Goal: Task Accomplishment & Management: Use online tool/utility

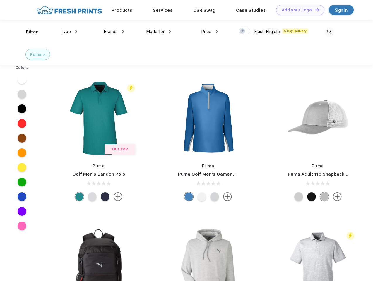
click at [298, 10] on link "Add your Logo Design Tool" at bounding box center [300, 10] width 48 height 10
click at [0, 0] on div "Design Tool" at bounding box center [0, 0] width 0 height 0
click at [314, 10] on link "Add your Logo Design Tool" at bounding box center [300, 10] width 48 height 10
click at [28, 32] on div "Filter" at bounding box center [32, 32] width 12 height 7
click at [69, 32] on span "Type" at bounding box center [66, 31] width 10 height 5
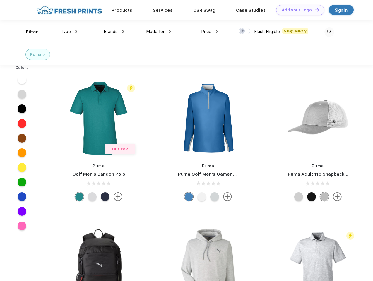
click at [114, 32] on span "Brands" at bounding box center [111, 31] width 14 height 5
click at [159, 32] on span "Made for" at bounding box center [155, 31] width 18 height 5
click at [210, 32] on span "Price" at bounding box center [206, 31] width 10 height 5
click at [245, 31] on div at bounding box center [244, 31] width 11 height 6
click at [243, 31] on input "checkbox" at bounding box center [241, 30] width 4 height 4
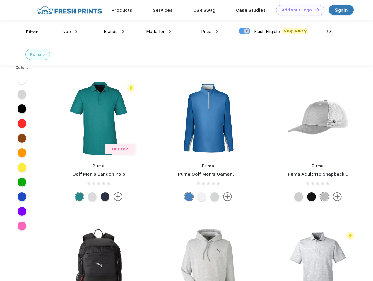
click at [329, 32] on img at bounding box center [330, 32] width 10 height 10
